Goal: Task Accomplishment & Management: Manage account settings

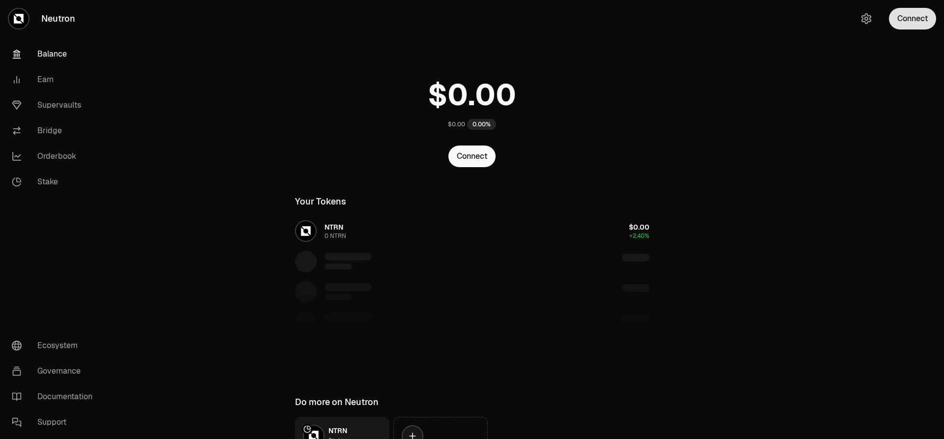
click at [916, 17] on button "Connect" at bounding box center [912, 19] width 47 height 22
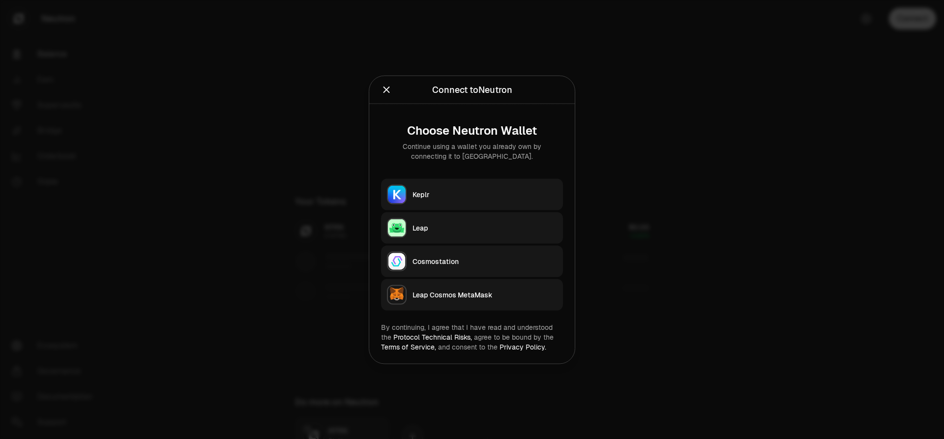
click at [413, 189] on button "Keplr" at bounding box center [472, 194] width 182 height 31
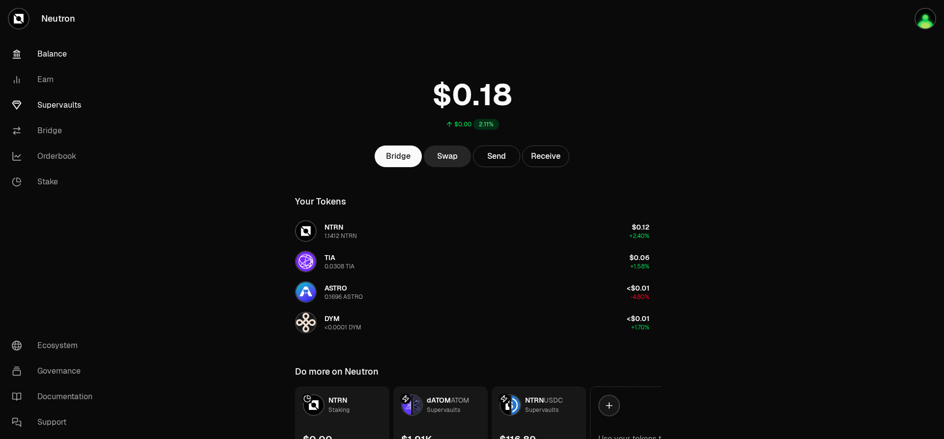
click at [73, 107] on link "Supervaults" at bounding box center [55, 105] width 102 height 26
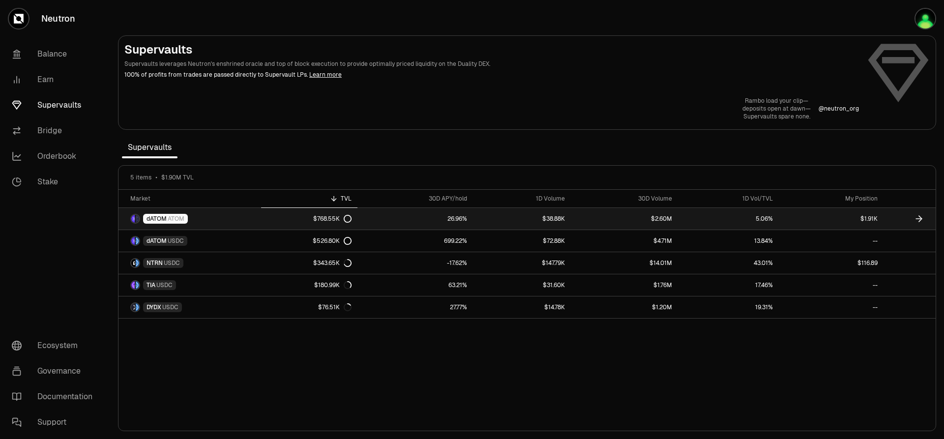
click at [250, 218] on link "dATOM ATOM" at bounding box center [190, 219] width 143 height 22
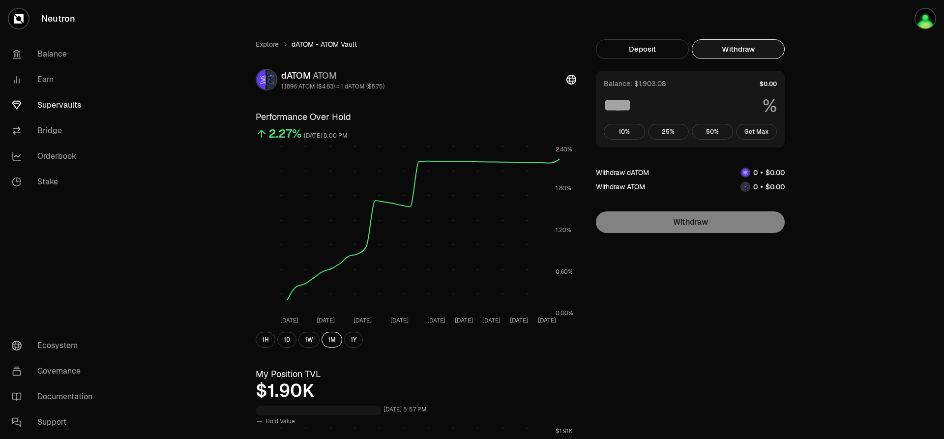
click at [747, 45] on button "Withdraw" at bounding box center [738, 49] width 93 height 20
click at [763, 128] on button "Get Max" at bounding box center [756, 132] width 41 height 16
type input "***"
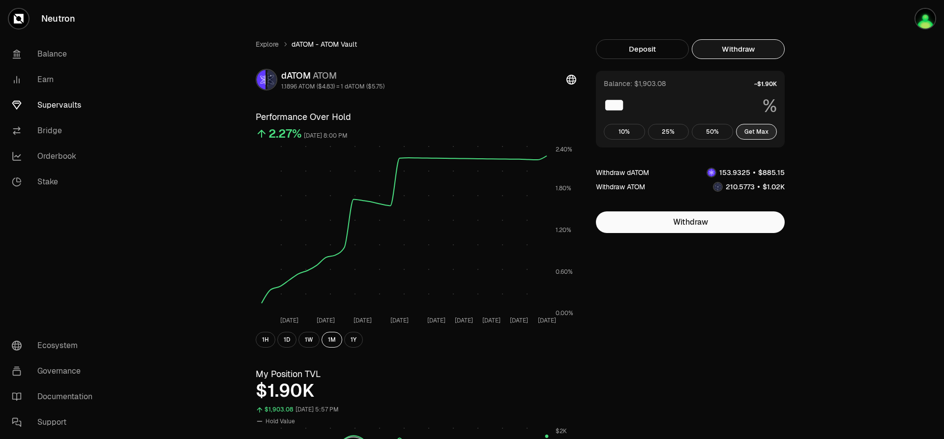
click at [752, 129] on button "Get Max" at bounding box center [756, 132] width 41 height 16
